Goal: Transaction & Acquisition: Purchase product/service

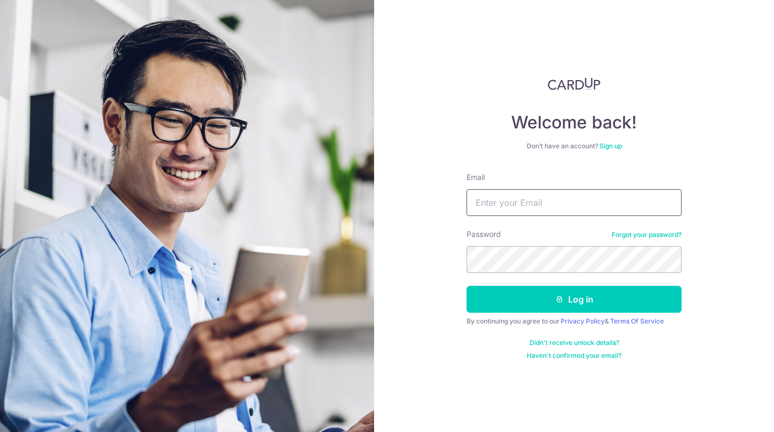
click at [619, 215] on input "Email" at bounding box center [573, 202] width 215 height 27
type input "s"
click at [466, 216] on nordpass-icon at bounding box center [466, 216] width 0 height 0
click at [582, 206] on input "Email" at bounding box center [573, 202] width 215 height 27
click at [649, 204] on input "Email" at bounding box center [573, 202] width 215 height 27
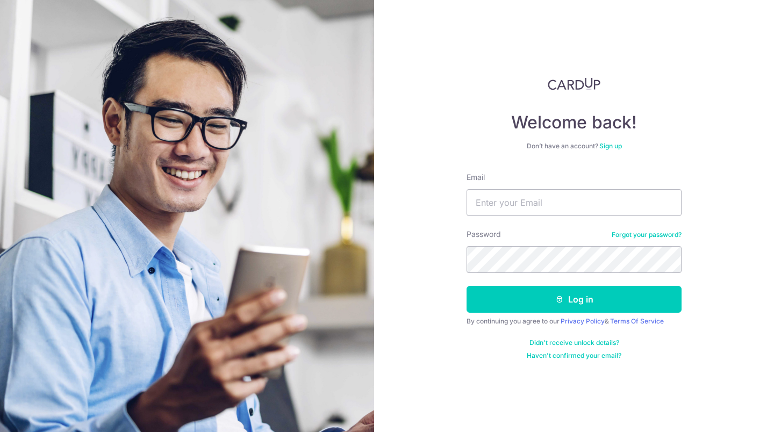
click at [466, 216] on nordpass-icon at bounding box center [466, 216] width 0 height 0
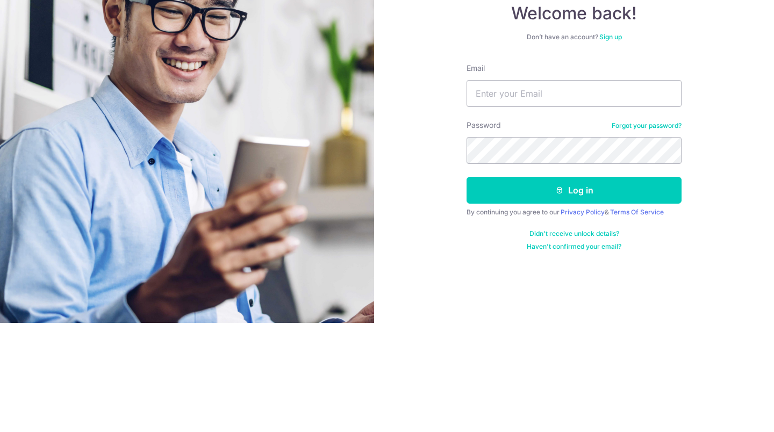
click at [466, 216] on nordpass-icon at bounding box center [466, 216] width 0 height 0
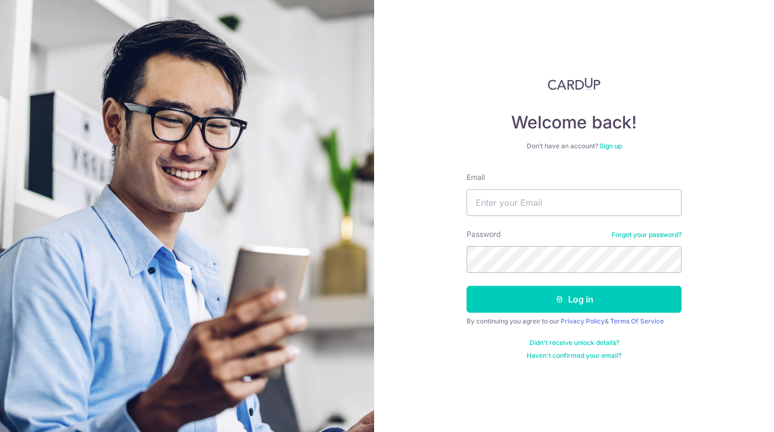
click at [466, 216] on nordpass-icon at bounding box center [466, 216] width 0 height 0
click at [0, 432] on nordpass-autofill-portal at bounding box center [0, 432] width 0 height 0
type input "seph.chen0826@gmail.com"
click at [576, 303] on button "Log in" at bounding box center [573, 299] width 215 height 27
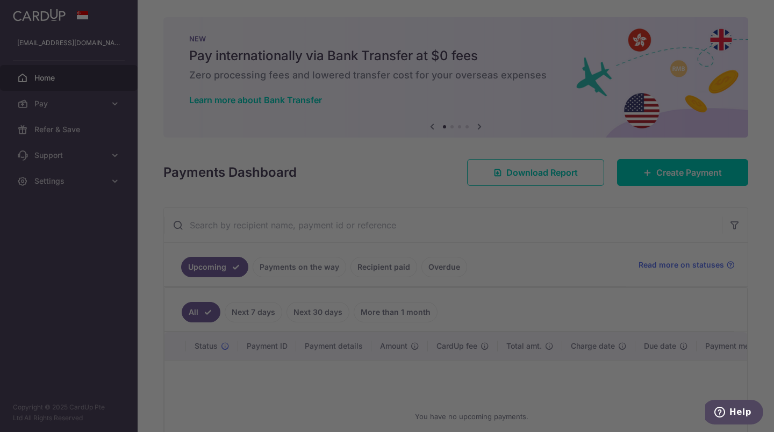
click at [72, 105] on body "seph.chen0826@gmail.com Home Pay Payments Recipients Cards Refer & Save Support…" at bounding box center [387, 216] width 774 height 432
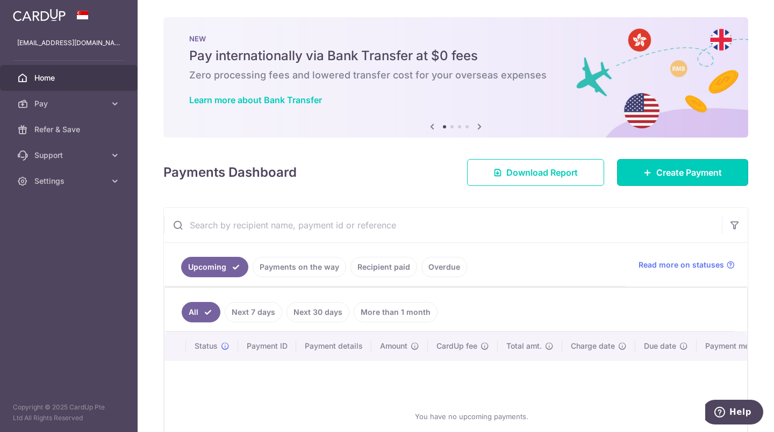
click at [686, 171] on span "Create Payment" at bounding box center [689, 172] width 66 height 13
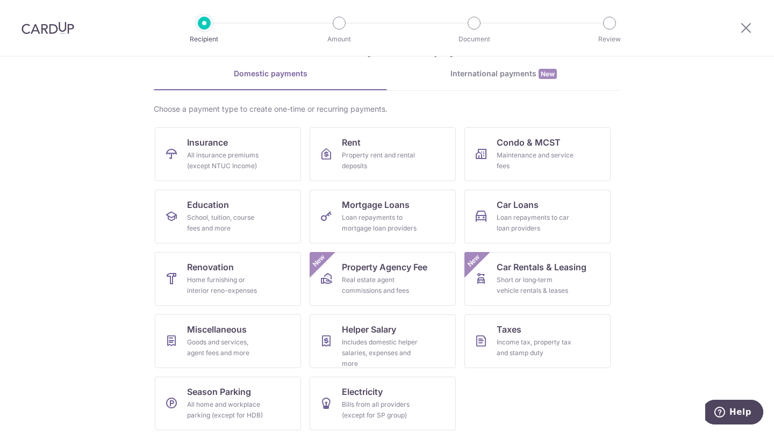
scroll to position [49, 0]
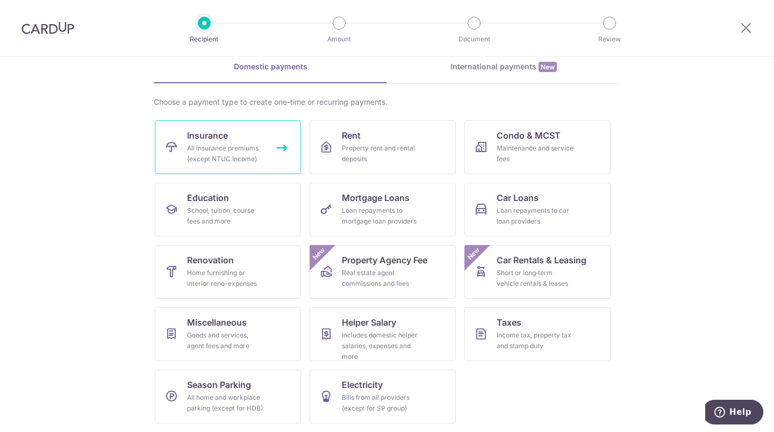
click at [222, 133] on span "Insurance" at bounding box center [207, 135] width 41 height 13
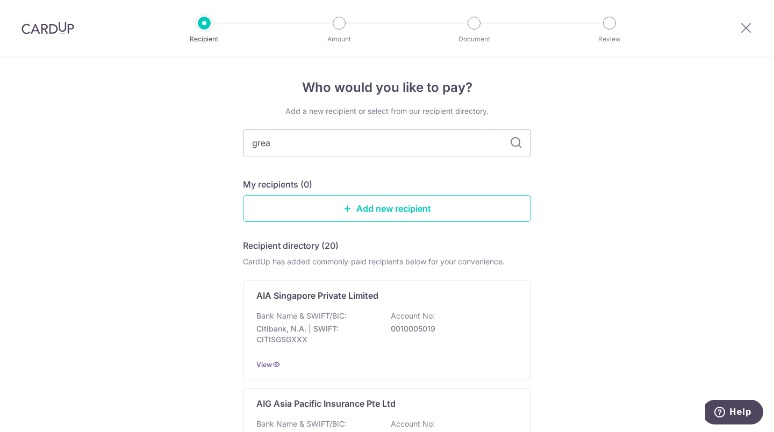
type input "great"
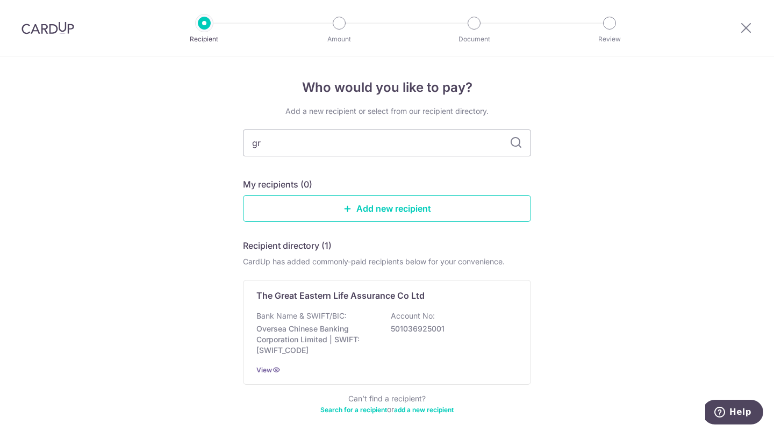
type input "g"
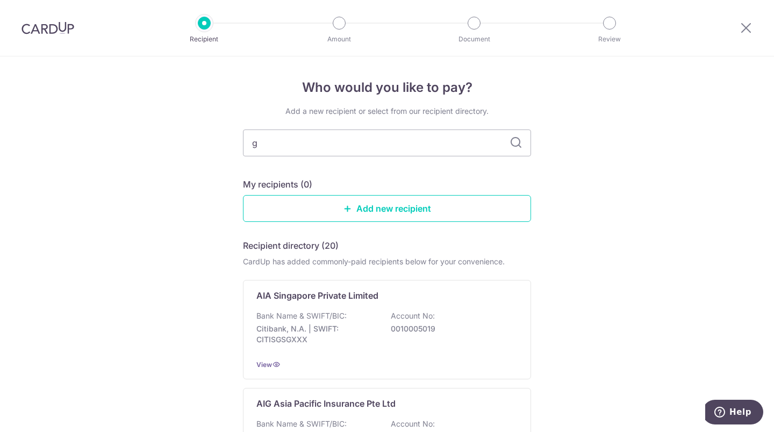
type input "ge"
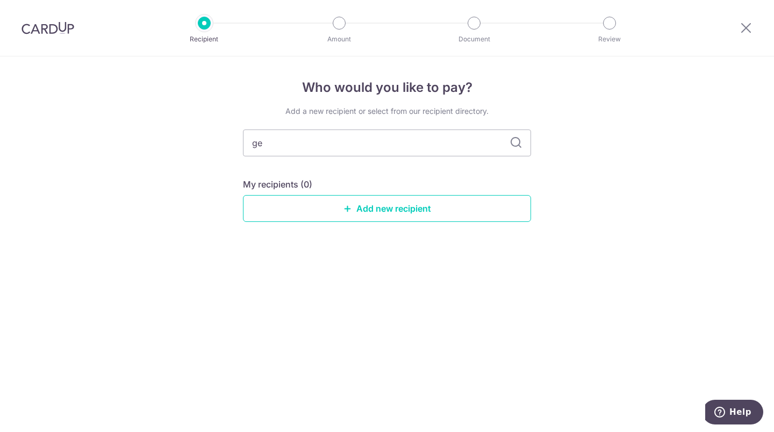
type input "g"
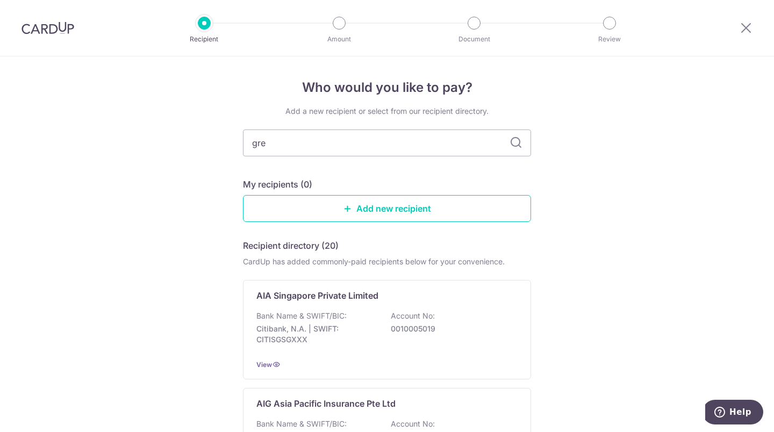
type input "grea"
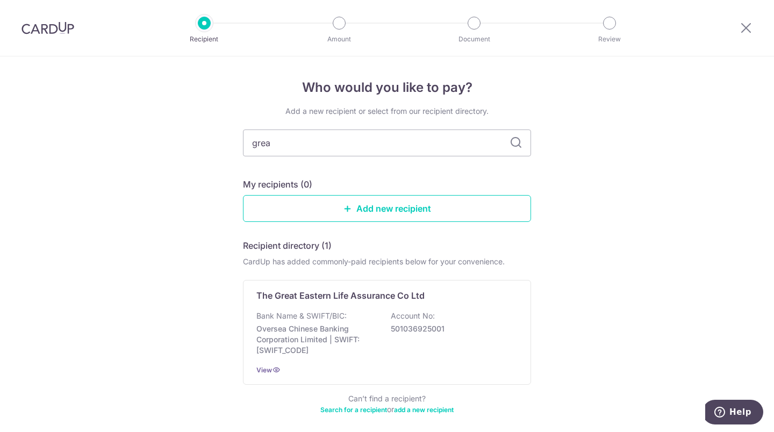
click at [279, 340] on p "Oversea Chinese Banking Corporation Limited | SWIFT: [SWIFT_CODE]" at bounding box center [316, 340] width 120 height 32
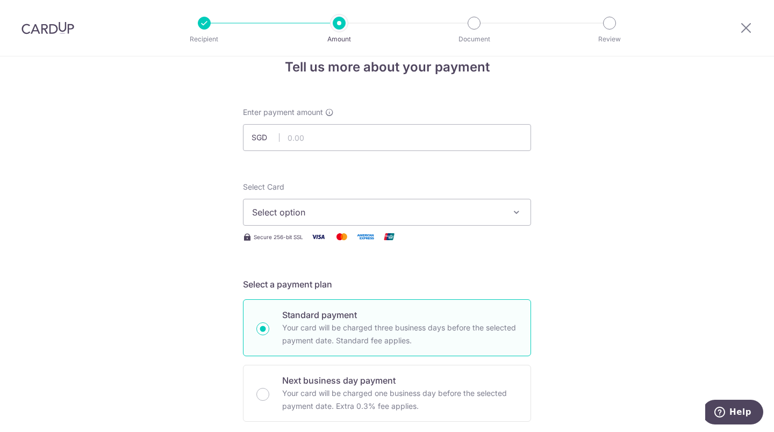
scroll to position [7, 0]
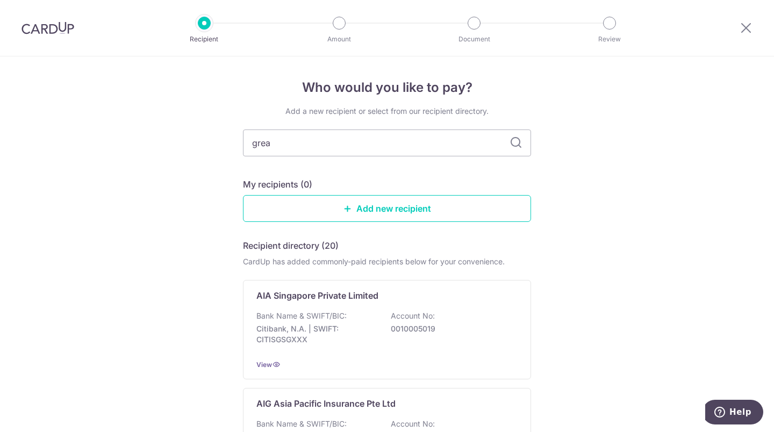
type input "great"
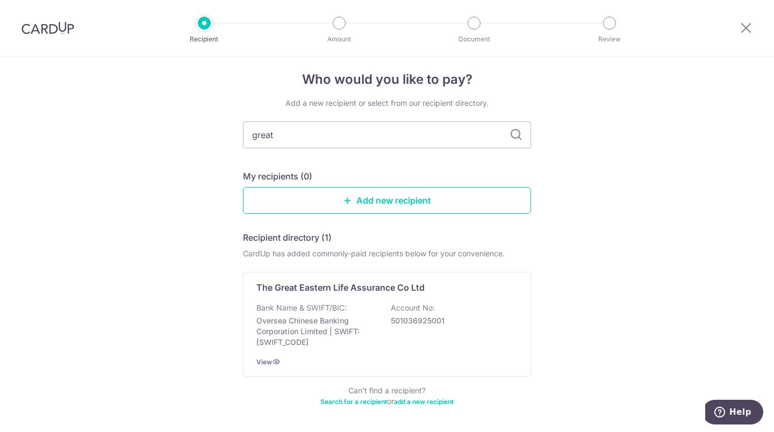
scroll to position [11, 0]
